Goal: Book appointment/travel/reservation

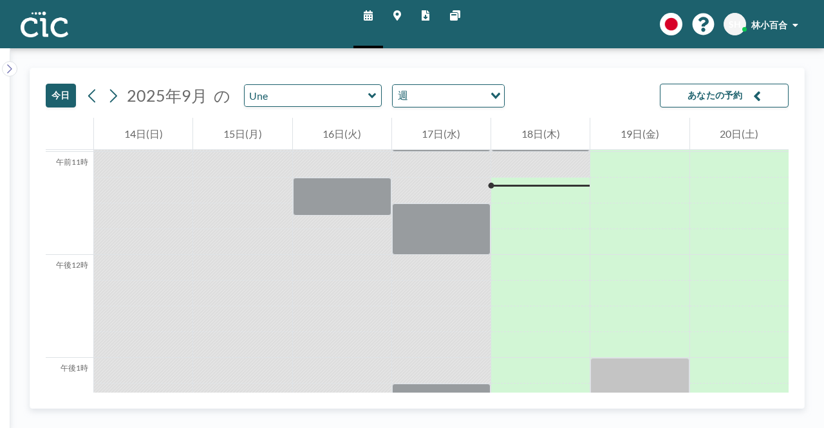
scroll to position [1133, 0]
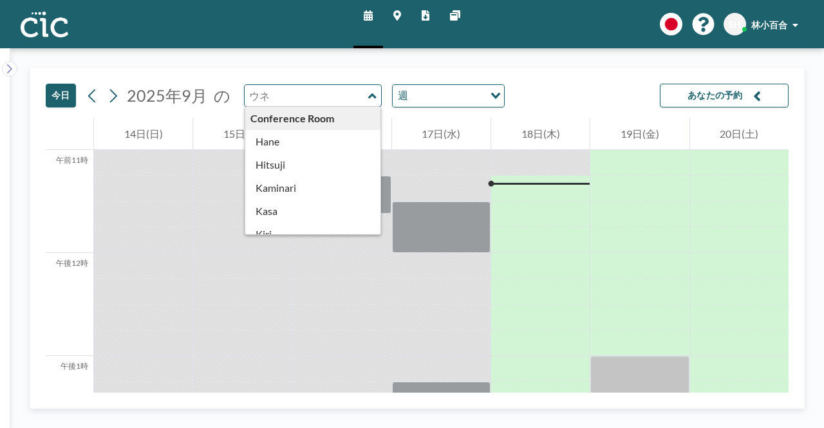
click at [287, 96] on input "text" at bounding box center [307, 95] width 124 height 21
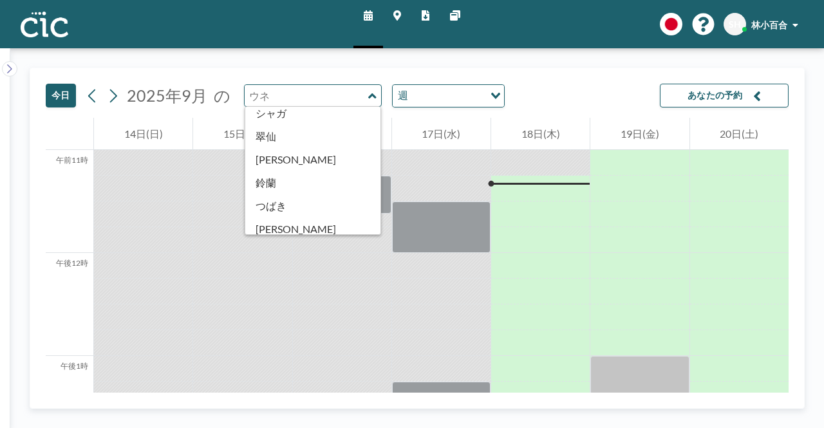
scroll to position [712, 0]
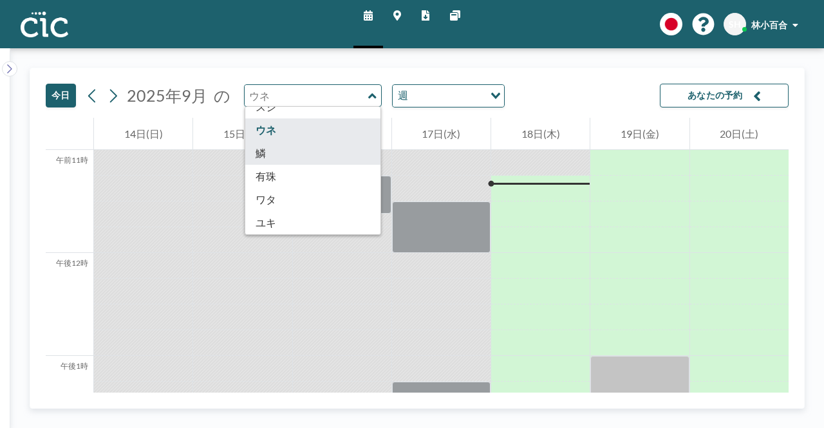
type input "Uroko"
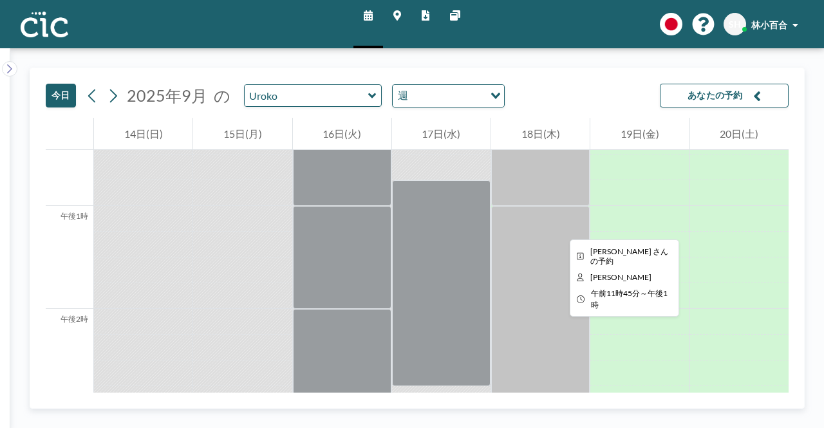
scroll to position [1455, 0]
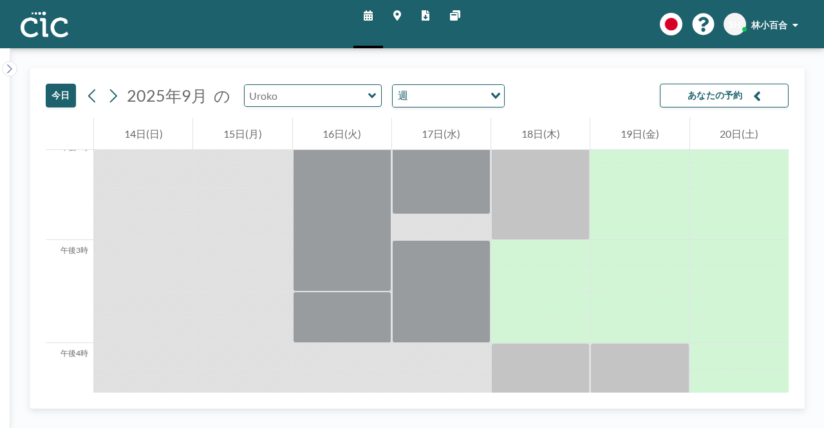
click at [342, 104] on input "text" at bounding box center [307, 95] width 124 height 21
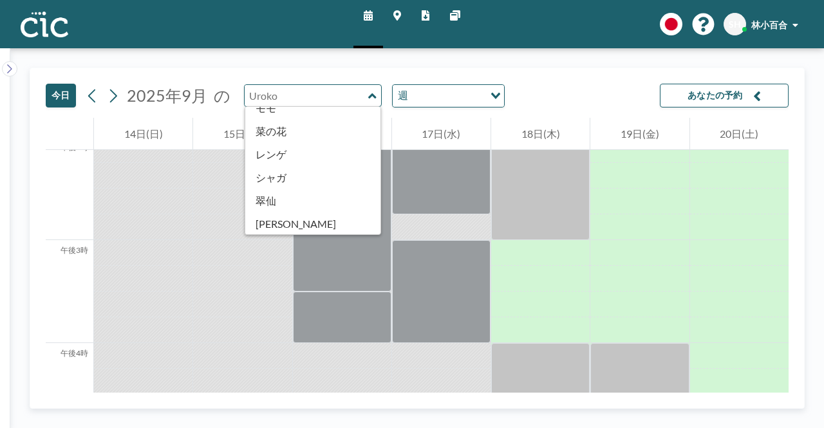
scroll to position [712, 0]
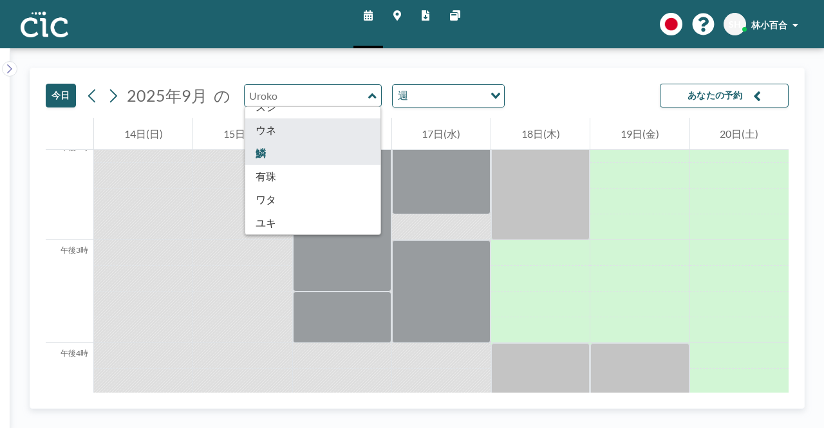
type input "Une"
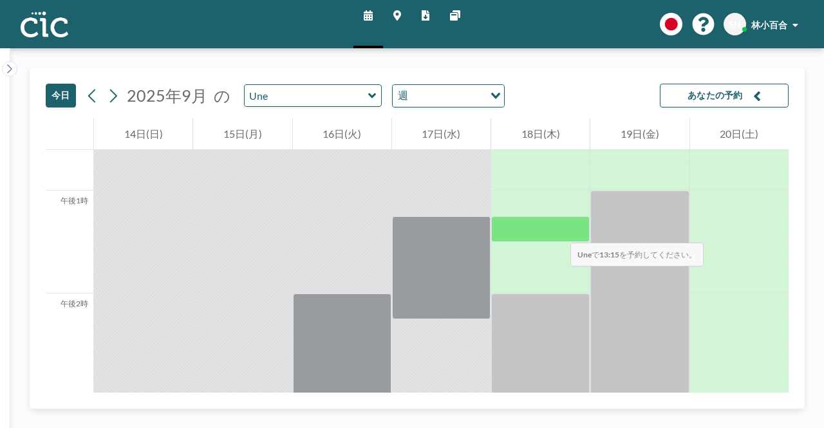
scroll to position [1326, 0]
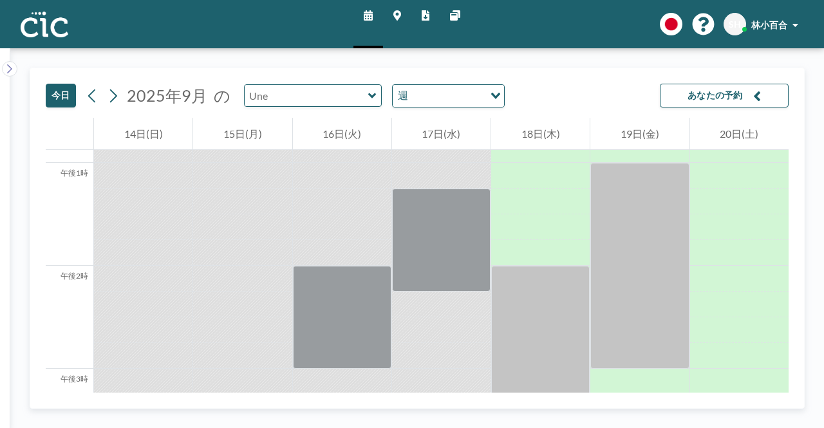
click at [358, 93] on input "text" at bounding box center [307, 95] width 124 height 21
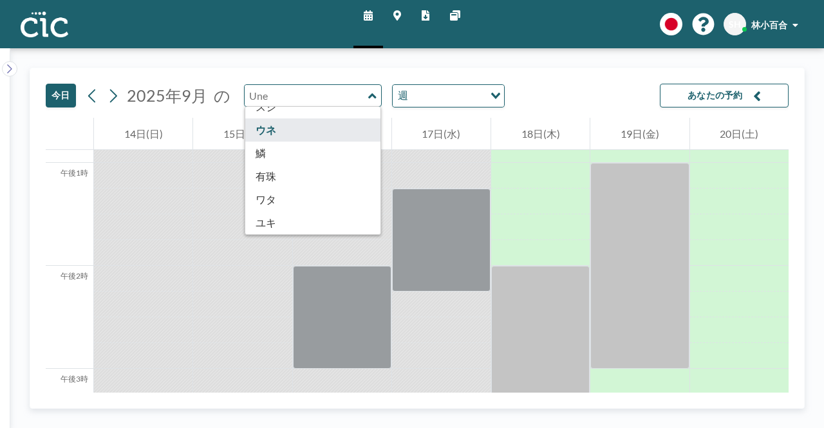
scroll to position [712, 0]
type input "Usu"
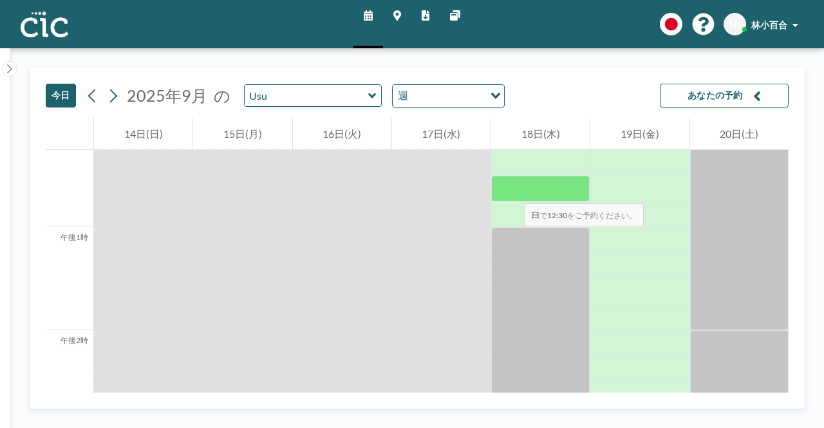
scroll to position [1068, 0]
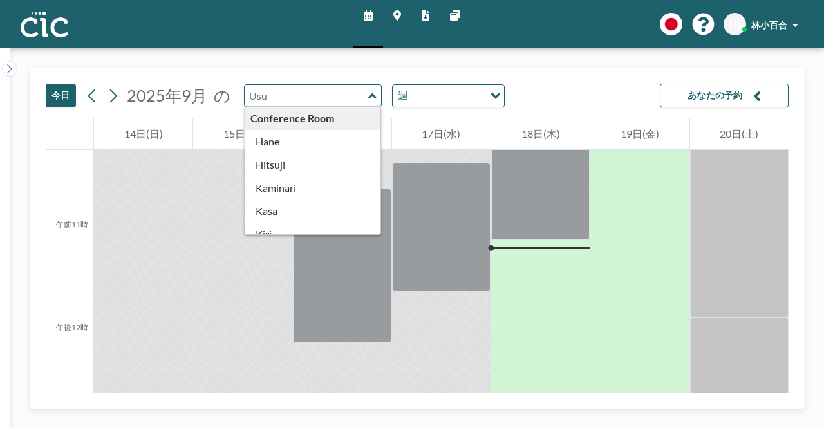
click at [360, 89] on input "text" at bounding box center [307, 95] width 124 height 21
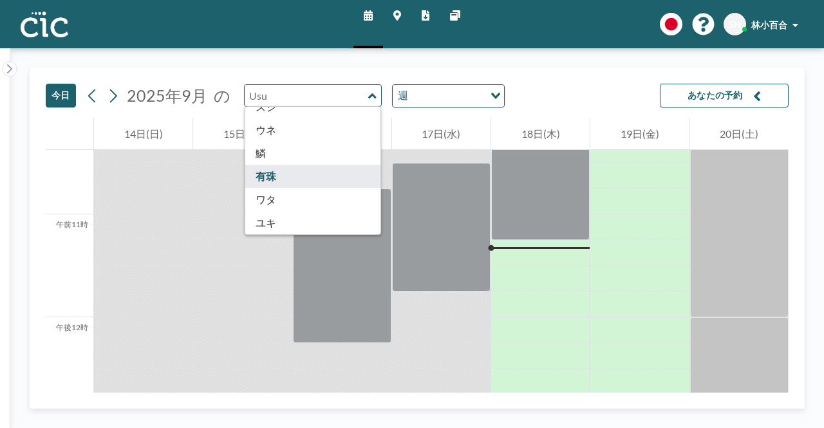
scroll to position [712, 0]
type input "Wata"
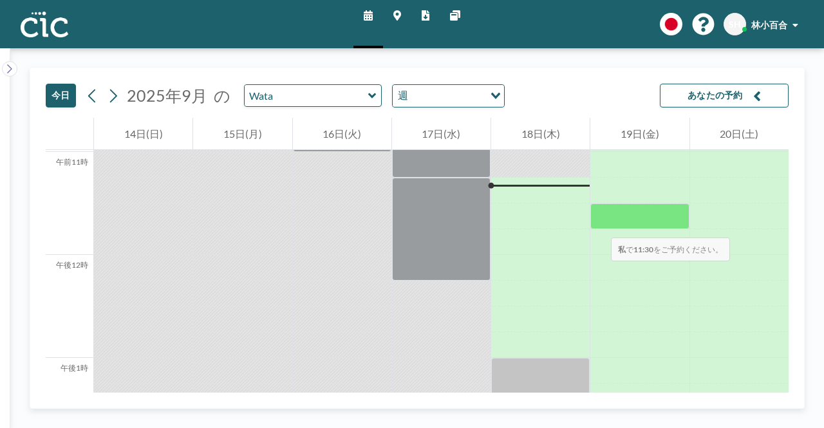
scroll to position [1133, 0]
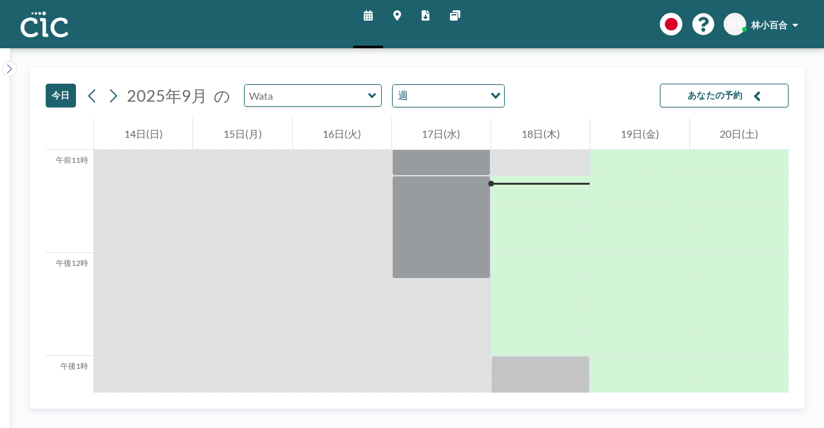
click at [351, 104] on input "text" at bounding box center [307, 95] width 124 height 21
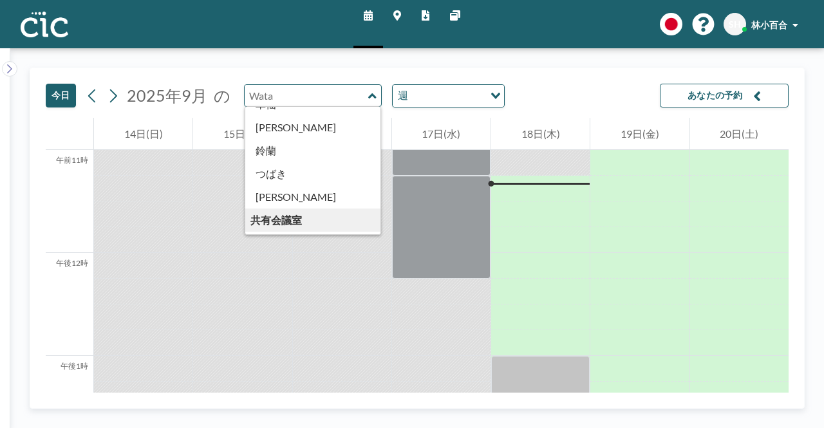
scroll to position [712, 0]
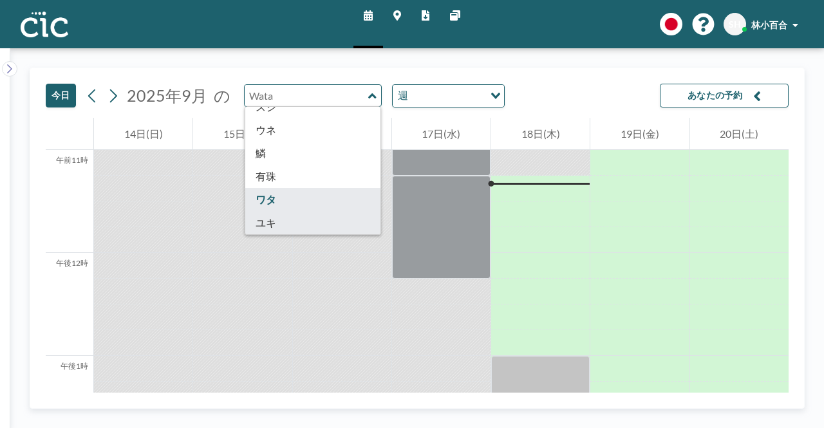
type input "[PERSON_NAME]"
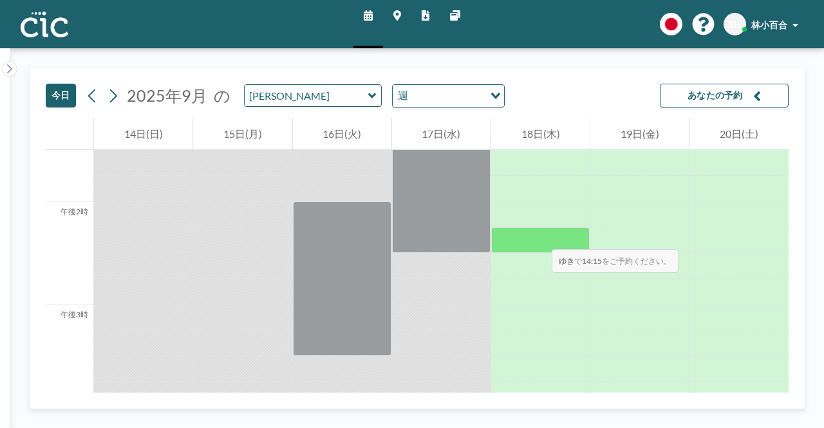
scroll to position [1262, 0]
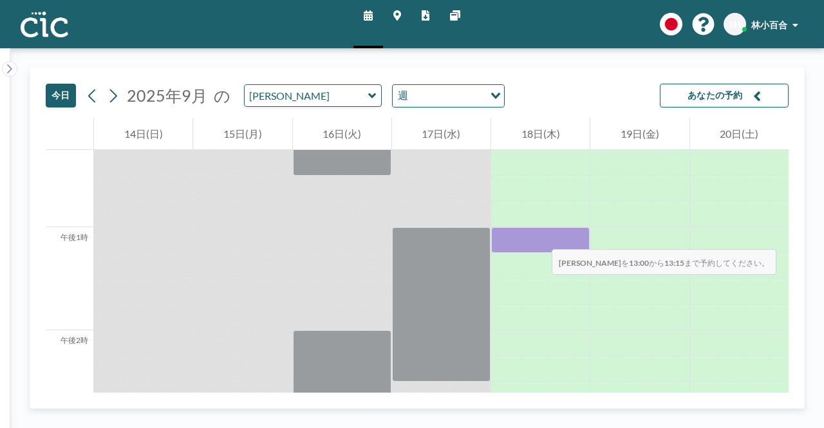
click at [539, 236] on div at bounding box center [540, 240] width 98 height 26
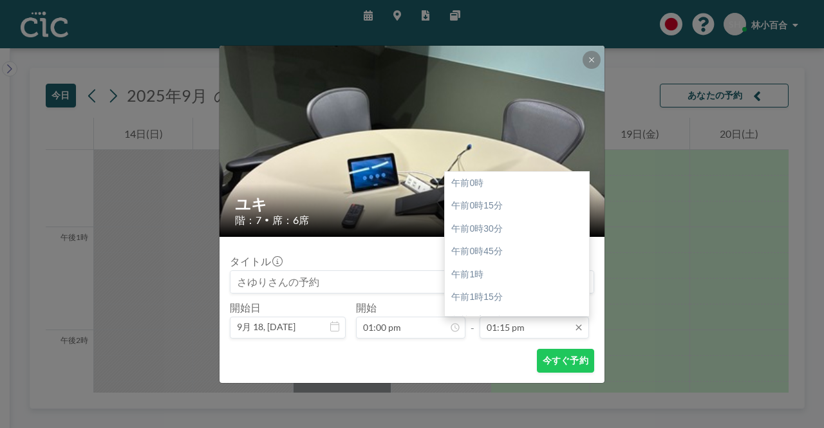
scroll to position [1214, 0]
click at [546, 331] on input "01:15 pm" at bounding box center [533, 328] width 109 height 22
click at [483, 272] on font "午後2時15分" at bounding box center [476, 274] width 51 height 10
type input "02:15 pm"
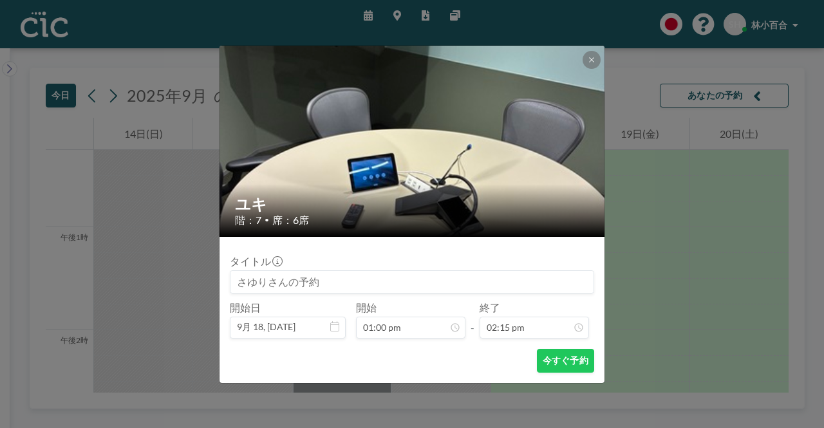
scroll to position [1306, 0]
click at [555, 368] on button "今すぐ予約" at bounding box center [565, 361] width 57 height 24
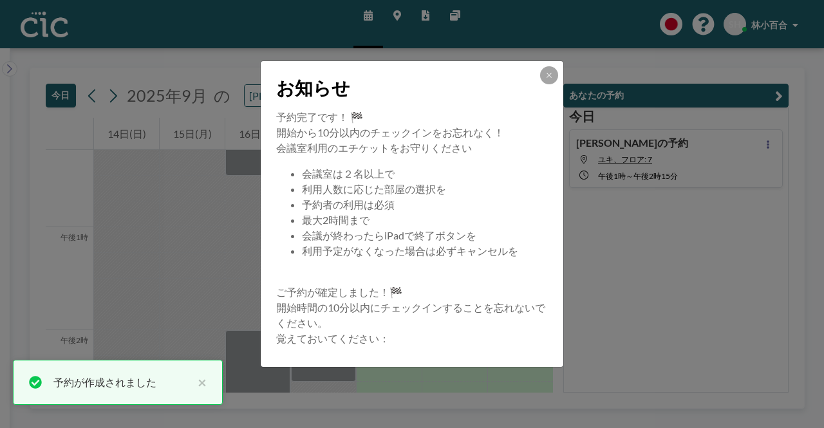
click at [557, 78] on button at bounding box center [549, 75] width 18 height 18
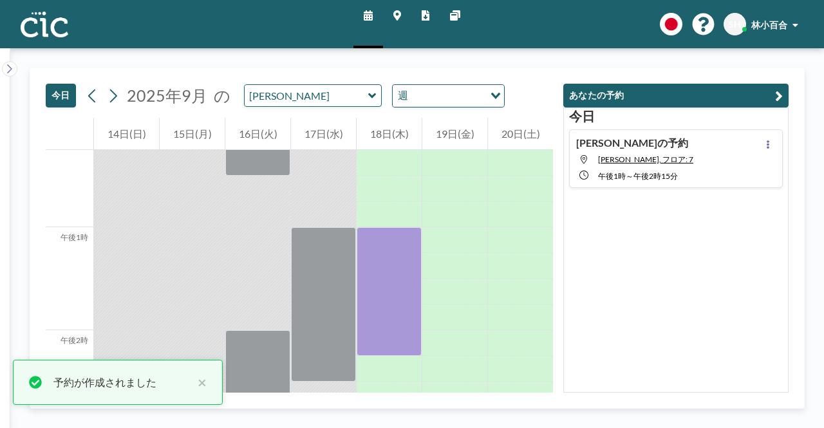
click at [395, 21] on link "マップ" at bounding box center [397, 24] width 28 height 48
